Goal: Find specific page/section: Locate a particular part of the current website

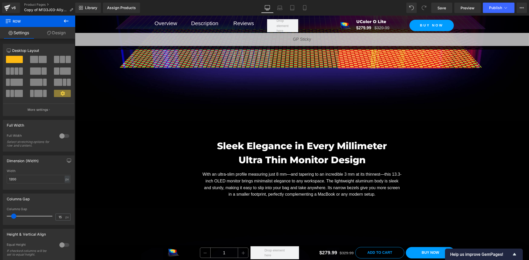
scroll to position [1600, 0]
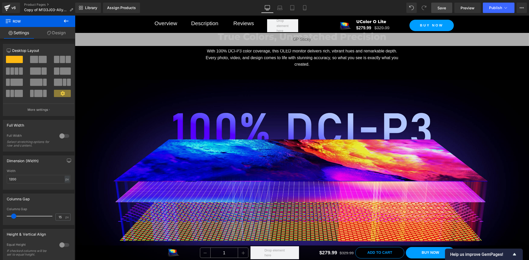
click at [440, 6] on span "Save" at bounding box center [442, 7] width 9 height 5
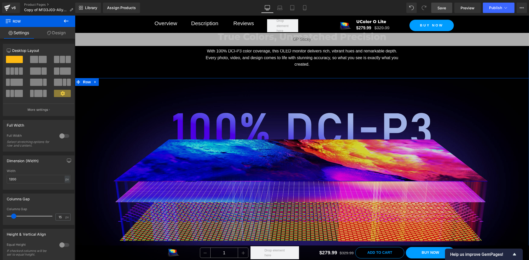
click at [256, 160] on img at bounding box center [302, 187] width 454 height 214
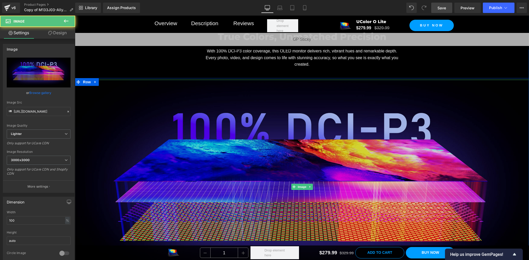
click at [299, 184] on span "Image" at bounding box center [302, 187] width 11 height 6
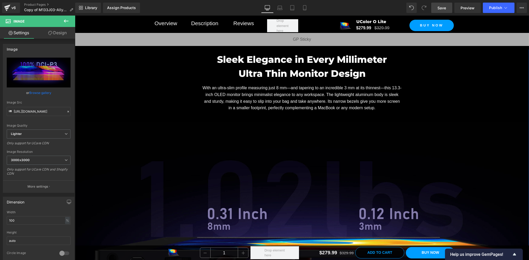
scroll to position [1946, 0]
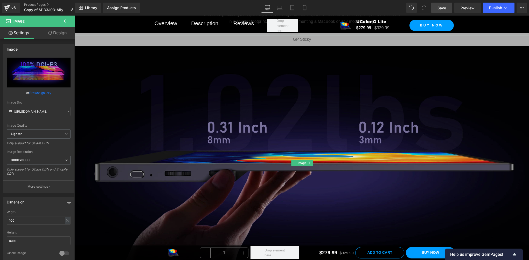
click at [273, 123] on img at bounding box center [302, 163] width 454 height 256
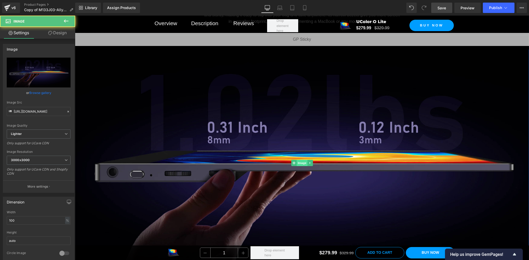
click at [298, 160] on span "Image" at bounding box center [302, 163] width 11 height 6
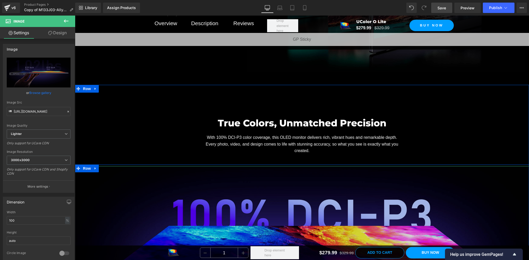
scroll to position [1600, 0]
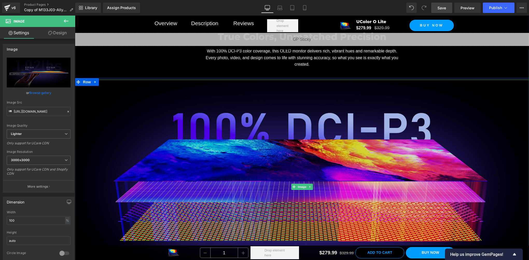
click at [283, 171] on img at bounding box center [302, 187] width 454 height 214
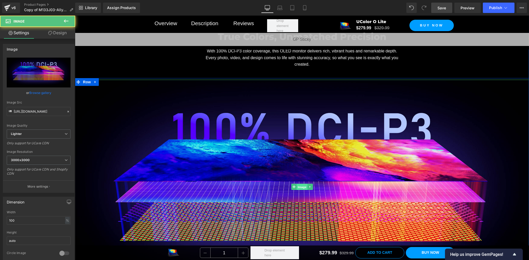
click at [297, 184] on span "Image" at bounding box center [302, 187] width 11 height 6
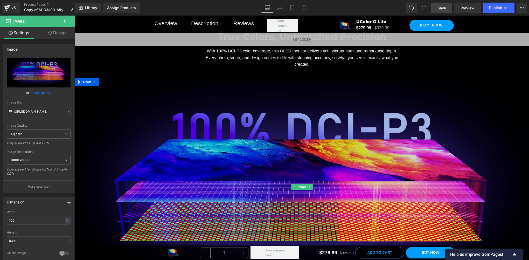
click at [106, 127] on img at bounding box center [302, 187] width 454 height 214
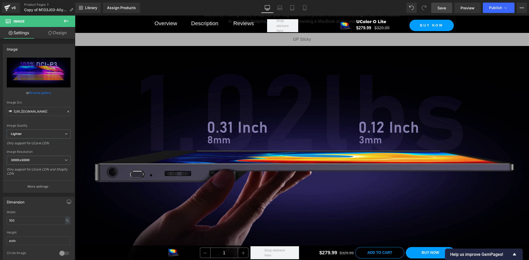
scroll to position [2033, 0]
